Goal: Task Accomplishment & Management: Manage account settings

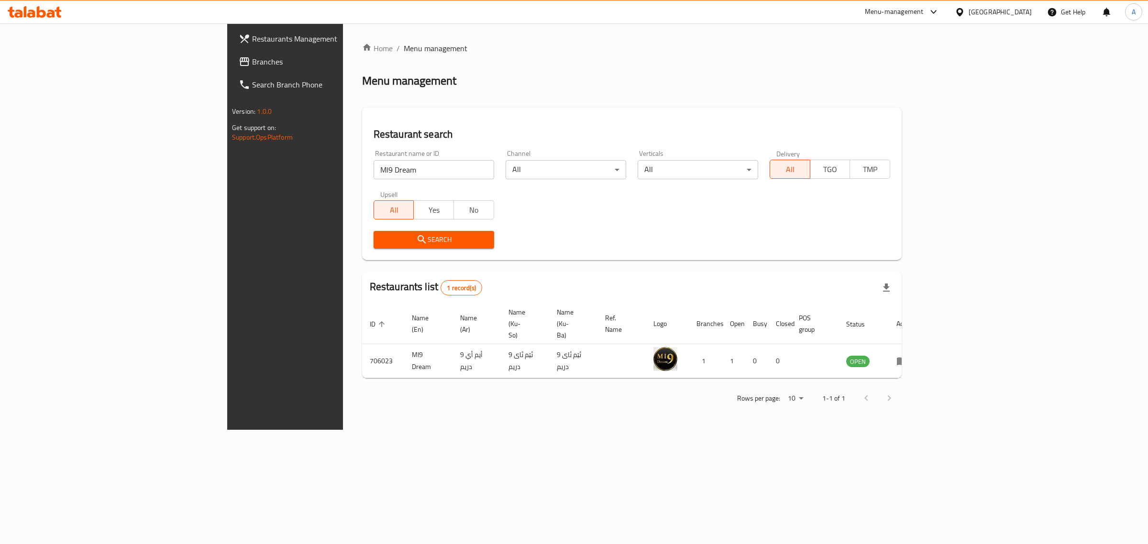
click at [1026, 11] on div "[GEOGRAPHIC_DATA]" at bounding box center [1000, 12] width 63 height 11
click at [921, 181] on div "[GEOGRAPHIC_DATA]" at bounding box center [959, 184] width 143 height 22
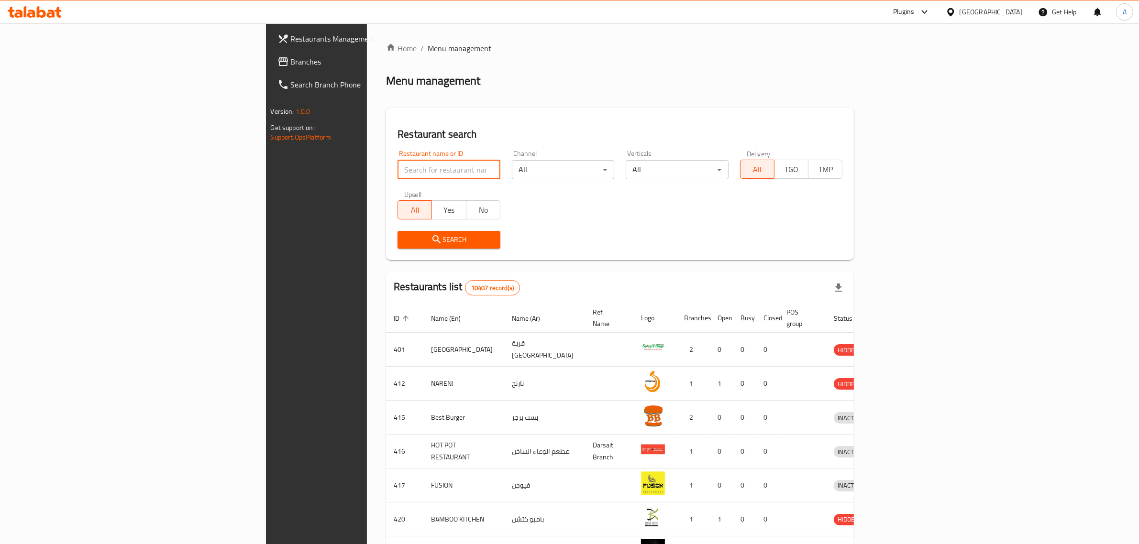
click at [397, 166] on input "search" at bounding box center [448, 169] width 103 height 19
paste input "HEALTHY EAT"
type input "HEALTHY EAT"
click button "Search" at bounding box center [448, 240] width 103 height 18
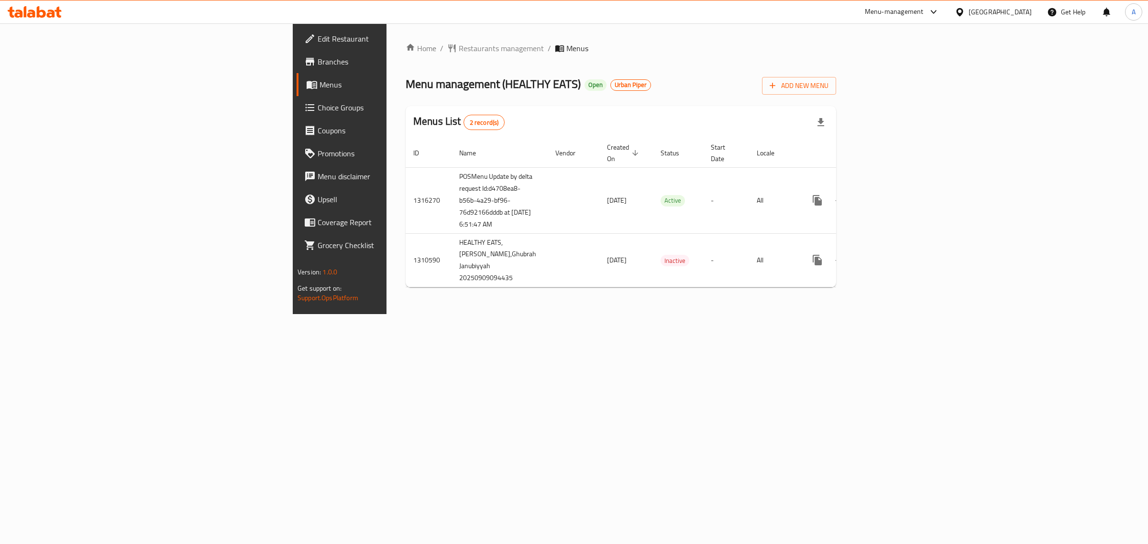
click at [318, 37] on span "Edit Restaurant" at bounding box center [397, 38] width 159 height 11
